Goal: Check status: Check status

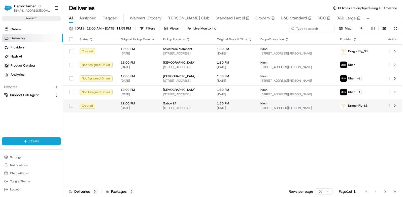
click at [213, 103] on td "Gabby LF [STREET_ADDRESS]" at bounding box center [186, 106] width 54 height 14
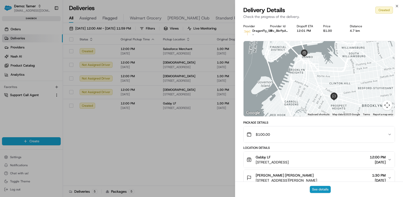
click at [320, 191] on button "See details" at bounding box center [320, 189] width 21 height 7
